Goal: Check status: Check status

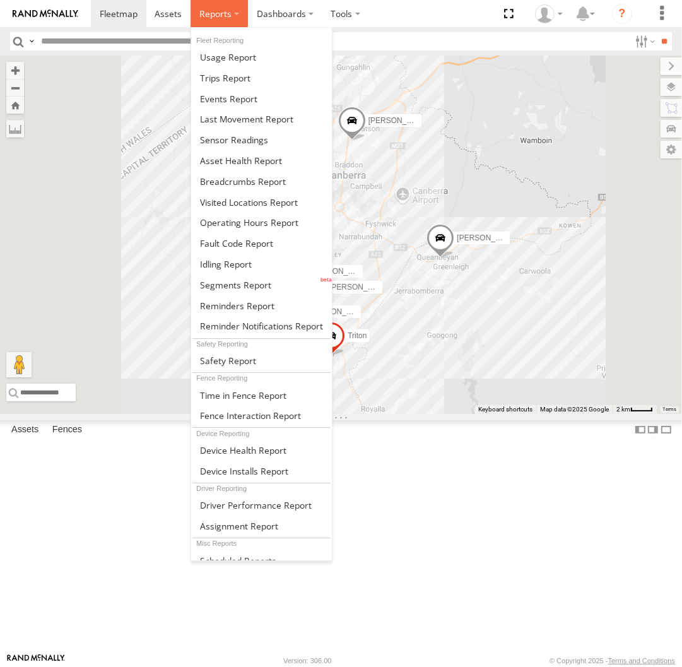
click at [214, 13] on span at bounding box center [215, 14] width 32 height 12
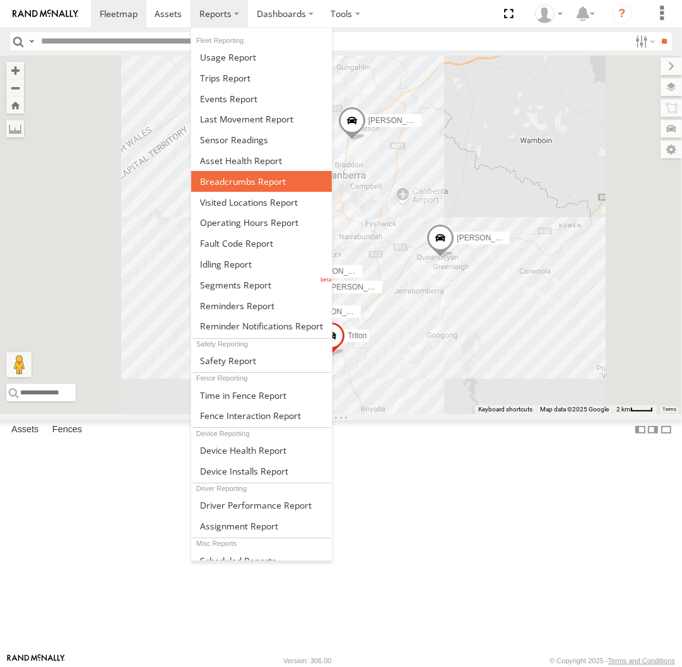
click at [247, 179] on span at bounding box center [243, 181] width 86 height 12
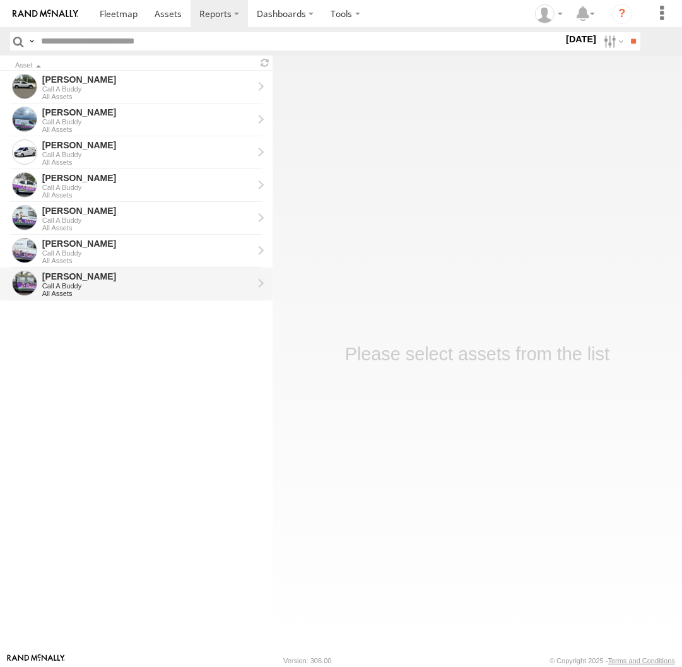
drag, startPoint x: 108, startPoint y: 285, endPoint x: 151, endPoint y: 283, distance: 43.6
click at [108, 285] on div "Call A Buddy" at bounding box center [147, 286] width 211 height 8
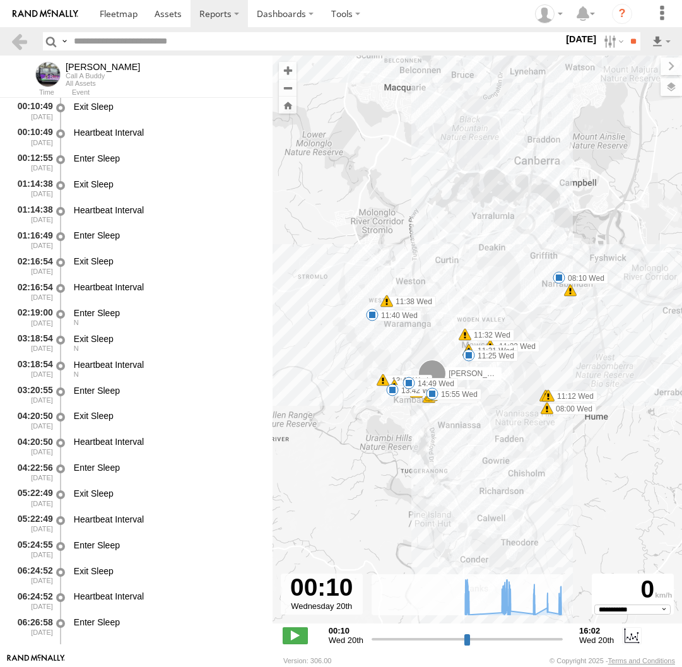
select select "**********"
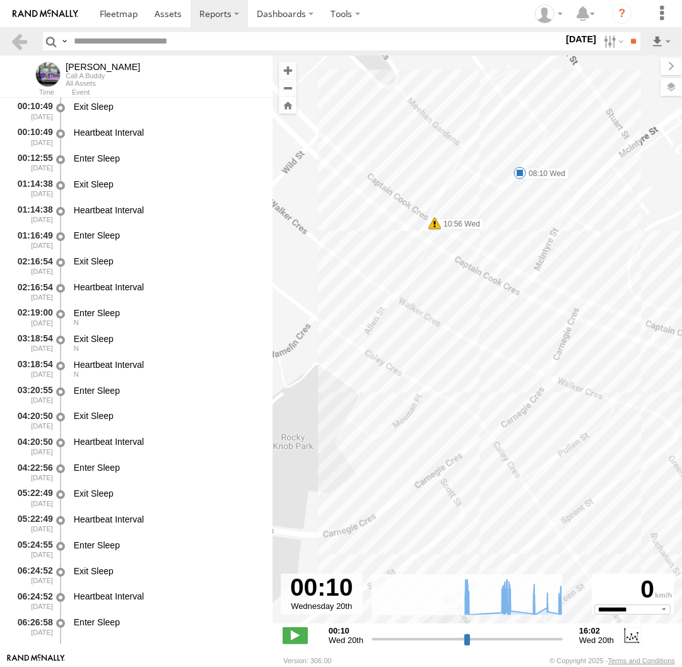
click at [518, 170] on span at bounding box center [519, 172] width 13 height 13
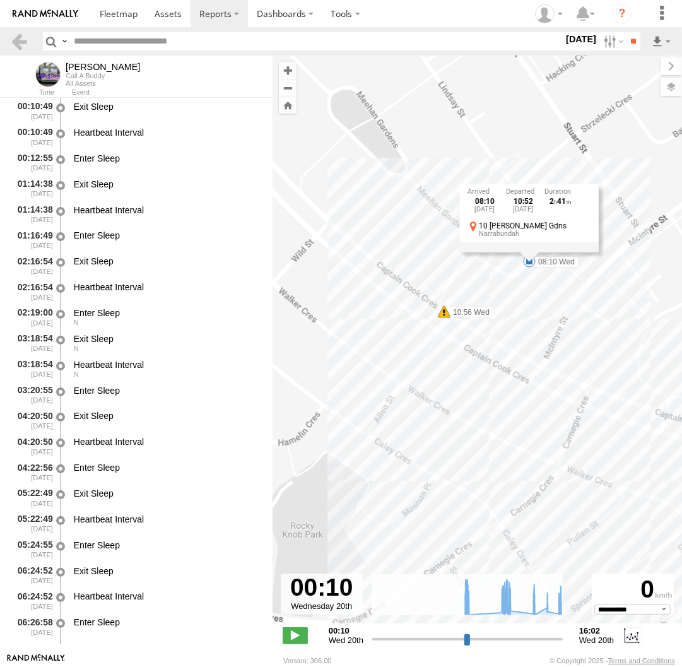
drag, startPoint x: 529, startPoint y: 201, endPoint x: 540, endPoint y: 292, distance: 91.4
click at [540, 292] on div "Kyle 07:41 Wed 08:00 Wed 08:10 Wed 11:12 Wed 11:12 Wed 11:23 Wed 11:24 Wed 11:2…" at bounding box center [476, 345] width 409 height 581
